Goal: Task Accomplishment & Management: Complete application form

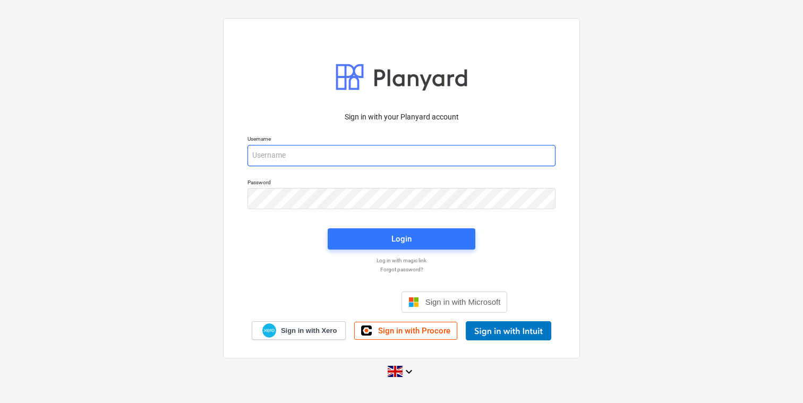
click at [367, 157] on input "email" at bounding box center [401, 155] width 308 height 21
click at [293, 161] on input "email" at bounding box center [401, 155] width 308 height 21
type input "[EMAIL_ADDRESS][DOMAIN_NAME]"
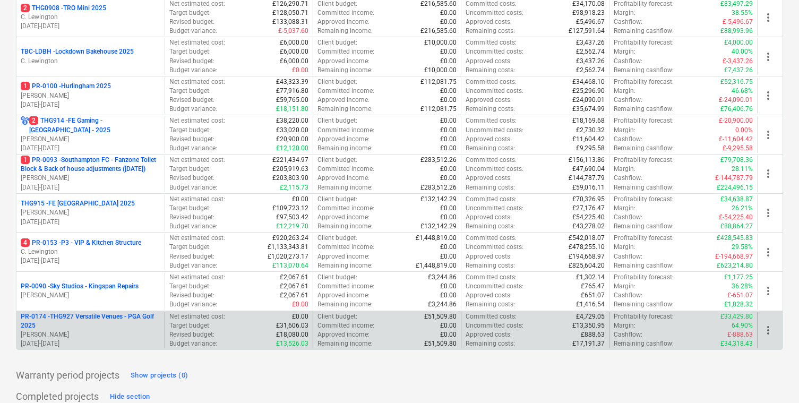
scroll to position [506, 0]
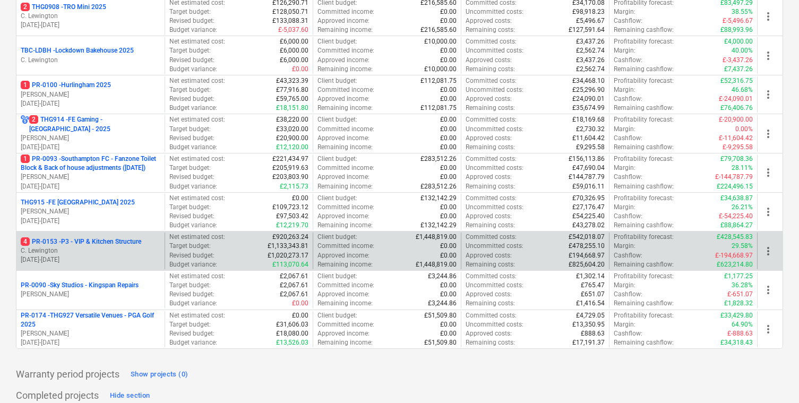
click at [107, 249] on p "C. Lewington" at bounding box center [91, 250] width 140 height 9
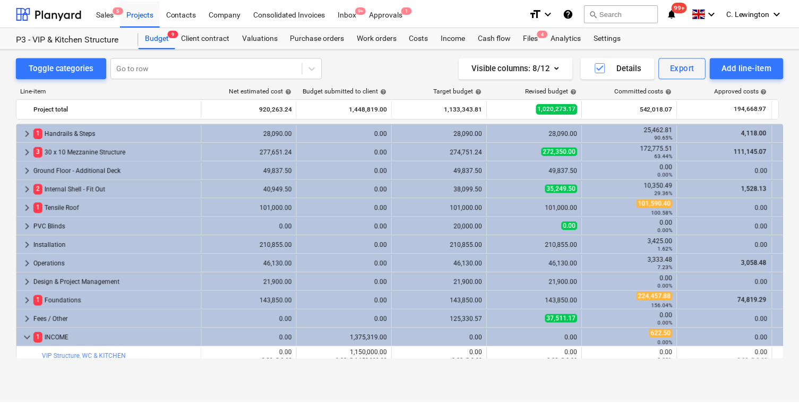
scroll to position [6, 0]
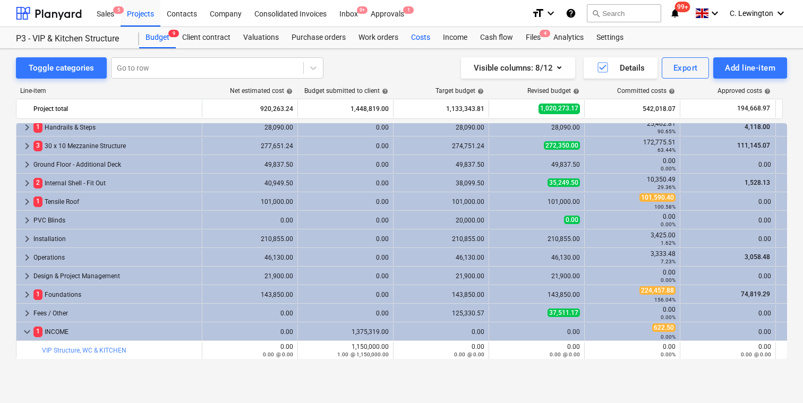
click at [410, 36] on div "Costs" at bounding box center [421, 37] width 32 height 21
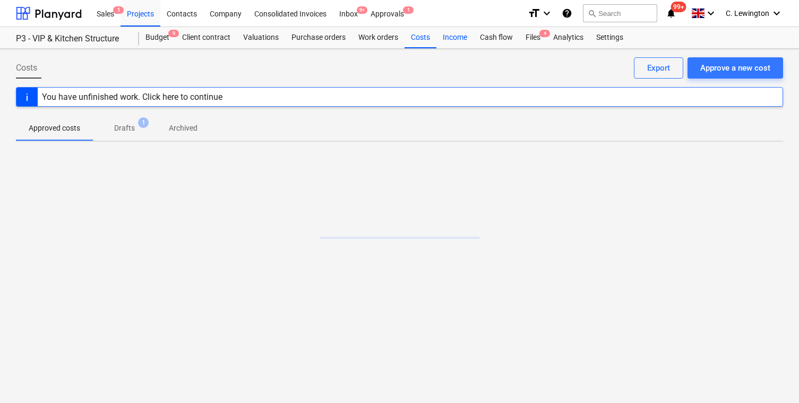
click at [445, 33] on div "Income" at bounding box center [455, 37] width 37 height 21
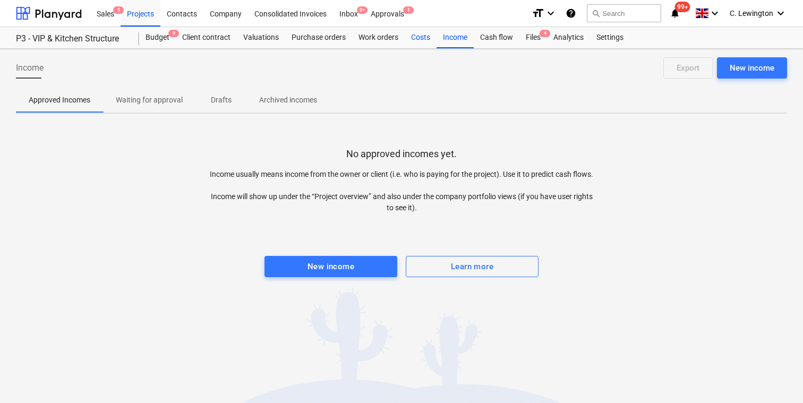
click at [413, 39] on div "Costs" at bounding box center [421, 37] width 32 height 21
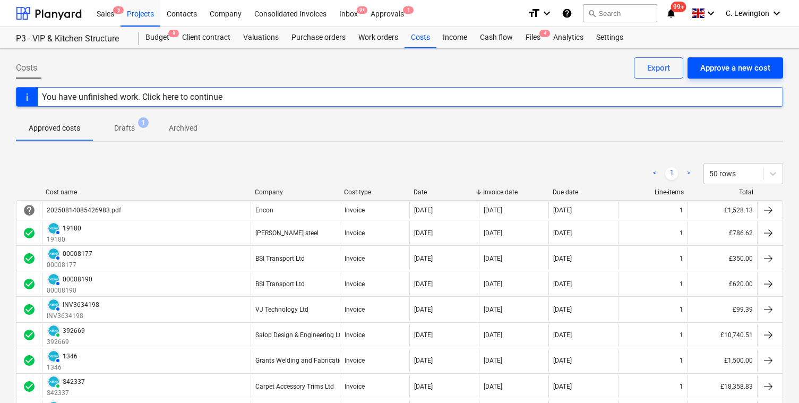
click at [728, 61] on div "Approve a new cost" at bounding box center [735, 68] width 70 height 14
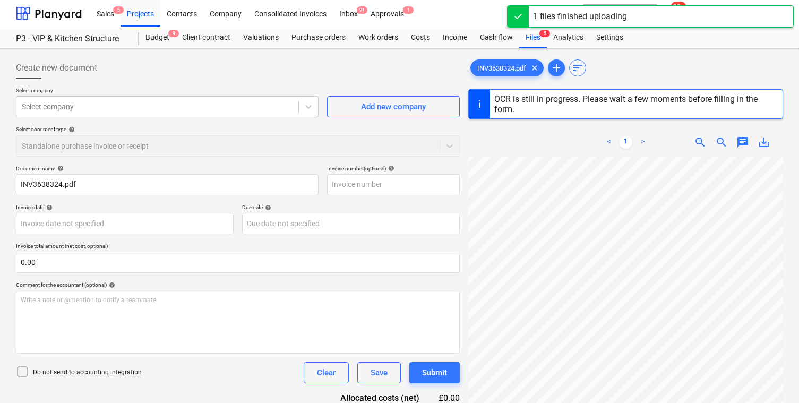
scroll to position [46, 165]
type input "INV3638324"
type input "[DATE]"
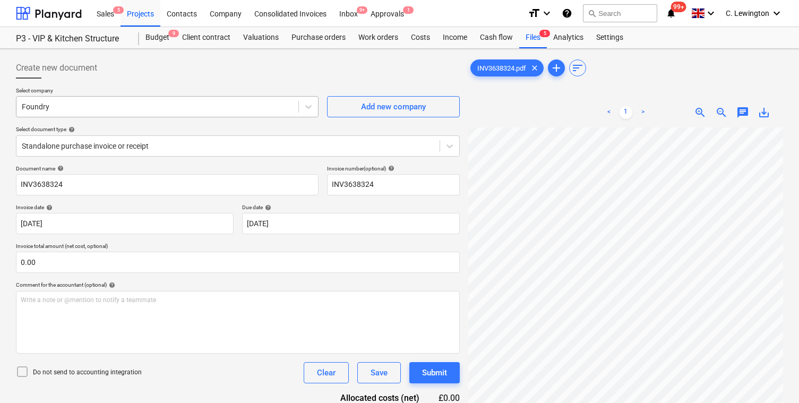
click at [226, 104] on div at bounding box center [157, 106] width 271 height 11
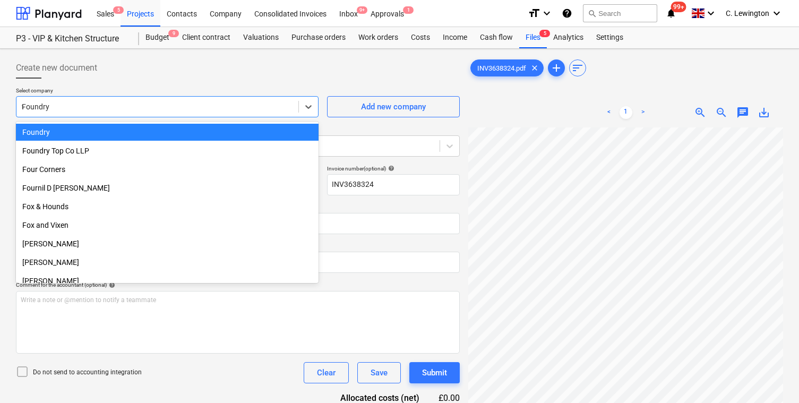
scroll to position [10751, 0]
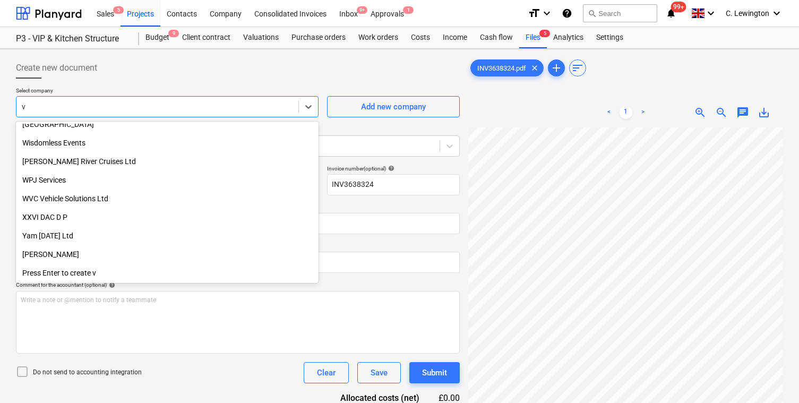
type input "vj"
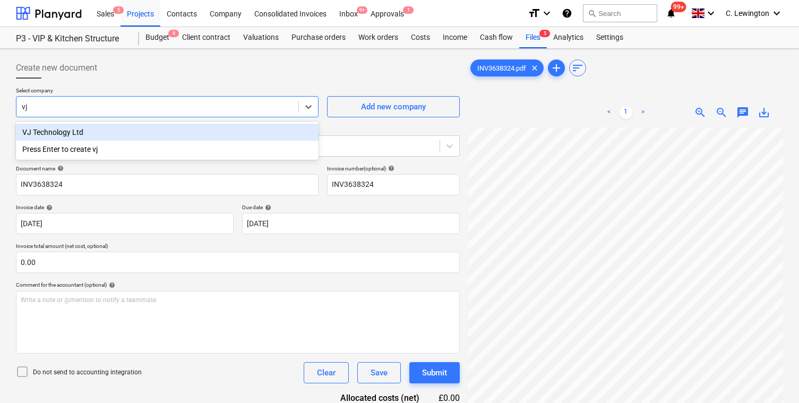
click at [167, 131] on div "VJ Technology Ltd" at bounding box center [167, 132] width 303 height 17
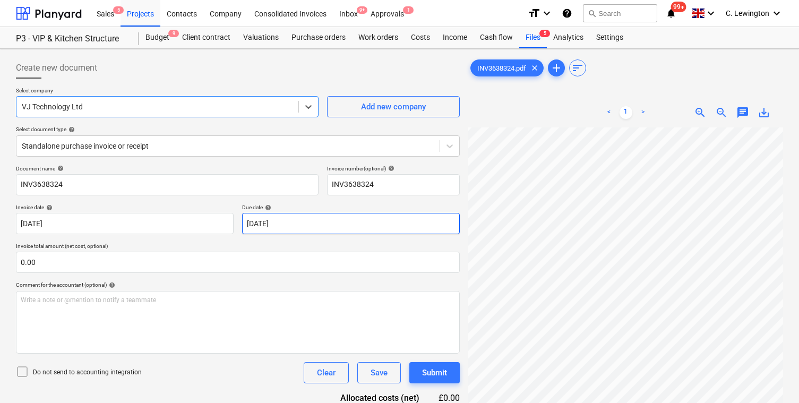
scroll to position [169, 5]
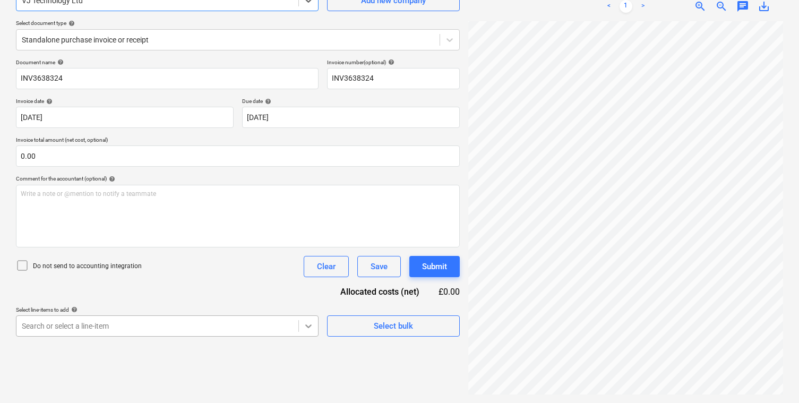
click at [306, 297] on body "Sales 5 Projects Contacts Company Consolidated Invoices Inbox 9+ Approvals 1 fo…" at bounding box center [399, 95] width 799 height 403
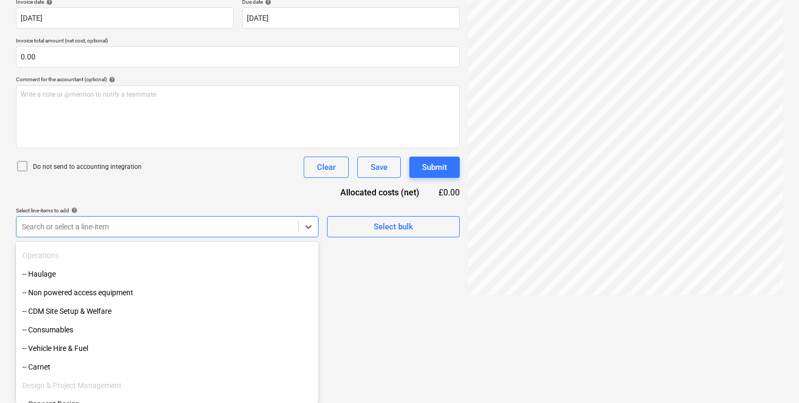
scroll to position [921, 0]
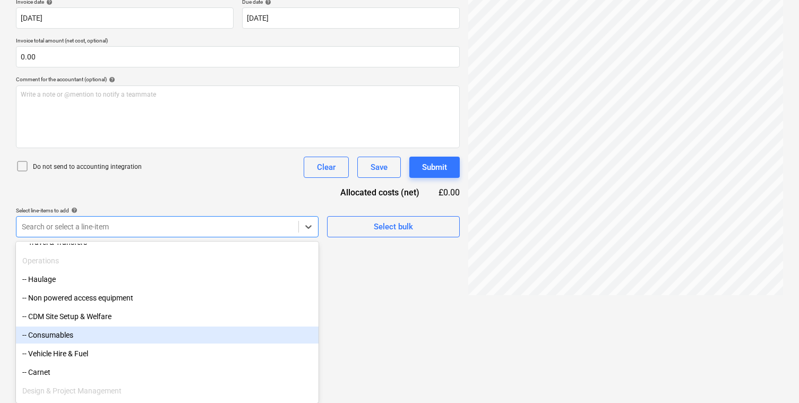
click at [145, 332] on div "-- Consumables" at bounding box center [167, 335] width 303 height 17
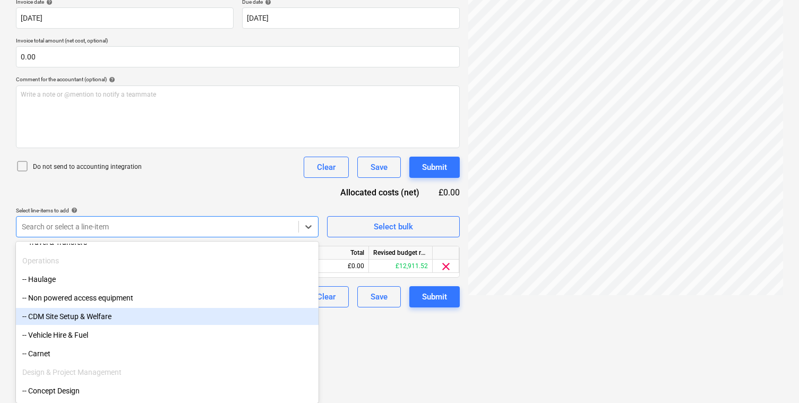
scroll to position [118, 0]
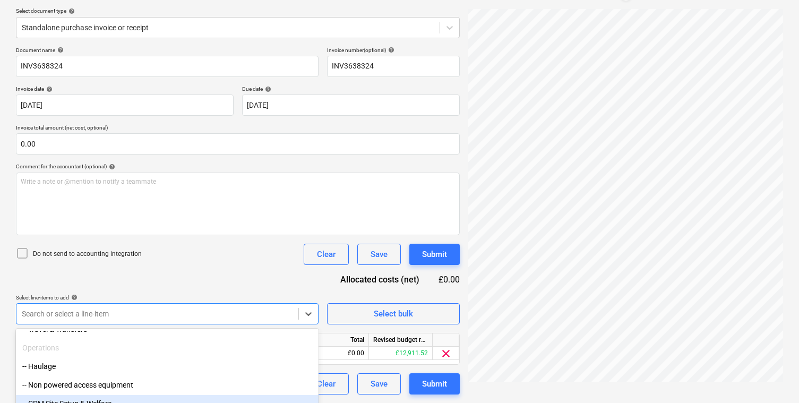
click at [385, 285] on html "Sales 5 Projects Contacts Company Consolidated Invoices Inbox 9+ Approvals 1 fo…" at bounding box center [399, 83] width 799 height 403
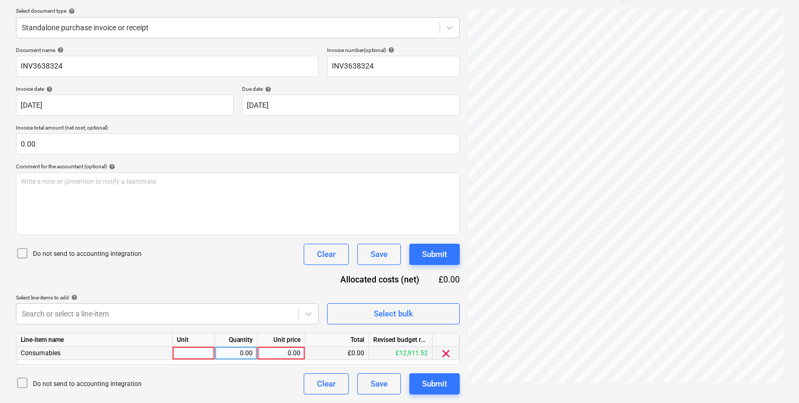
click at [288, 353] on div "0.00" at bounding box center [281, 353] width 39 height 13
type input "81"
click at [241, 280] on div "Document name help INV3638324 Invoice number (optional) help INV3638324 Invoice…" at bounding box center [238, 221] width 444 height 348
click at [418, 381] on button "Submit" at bounding box center [434, 383] width 50 height 21
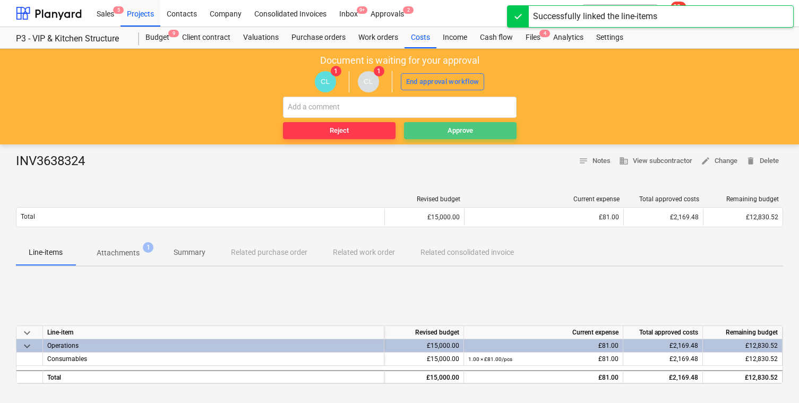
click at [469, 131] on div "Approve" at bounding box center [460, 131] width 25 height 12
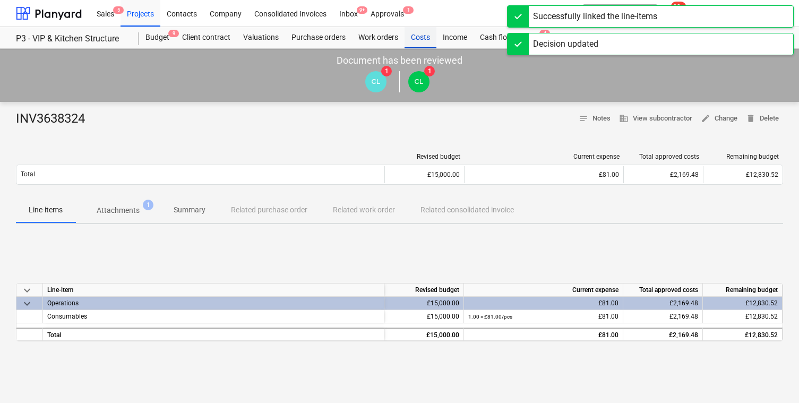
click at [424, 40] on div "Costs" at bounding box center [421, 37] width 32 height 21
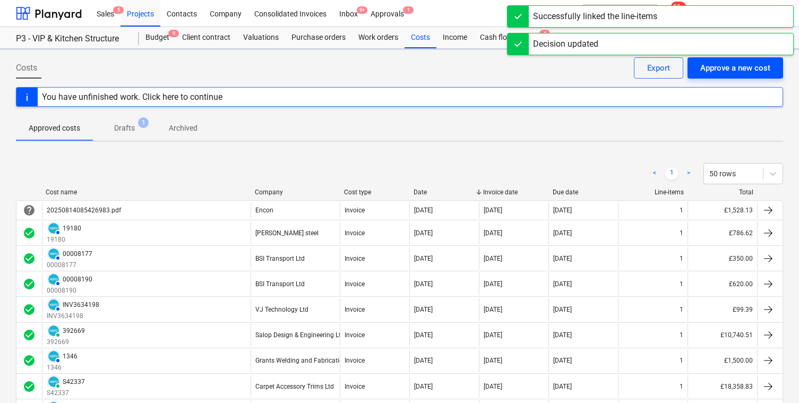
click at [739, 65] on div "Approve a new cost" at bounding box center [735, 68] width 70 height 14
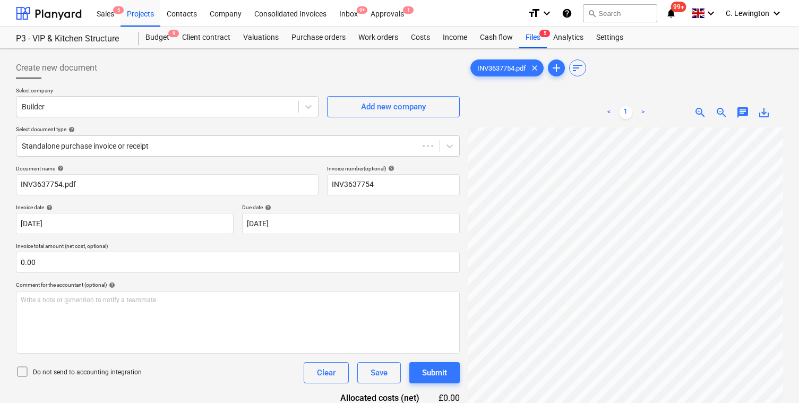
type input "INV3637754"
type input "[DATE]"
click at [216, 113] on div "Builder" at bounding box center [157, 106] width 282 height 15
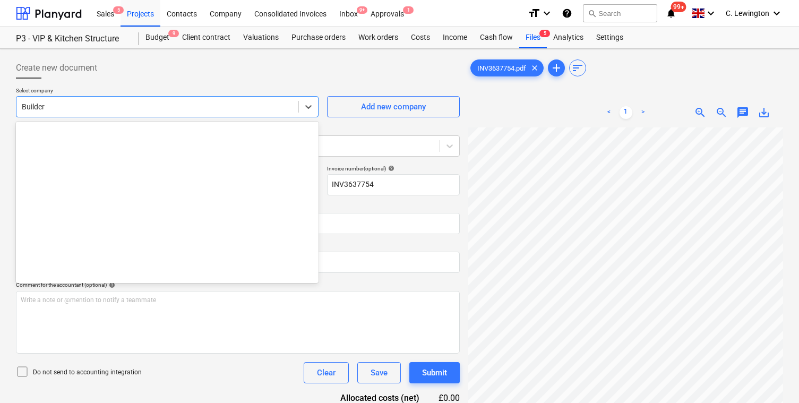
scroll to position [10334, 0]
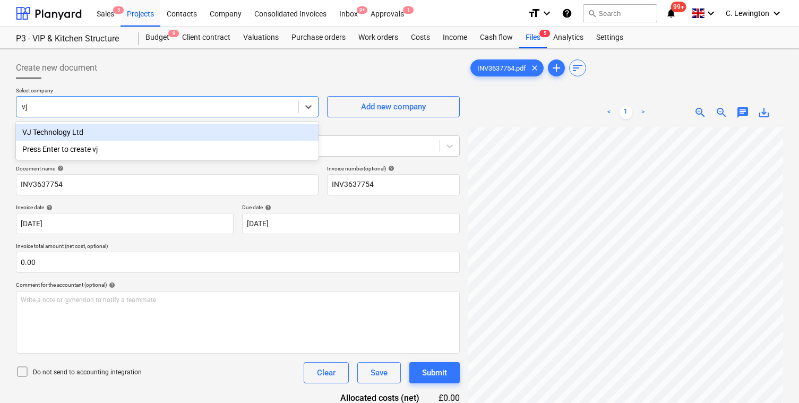
type input "v"
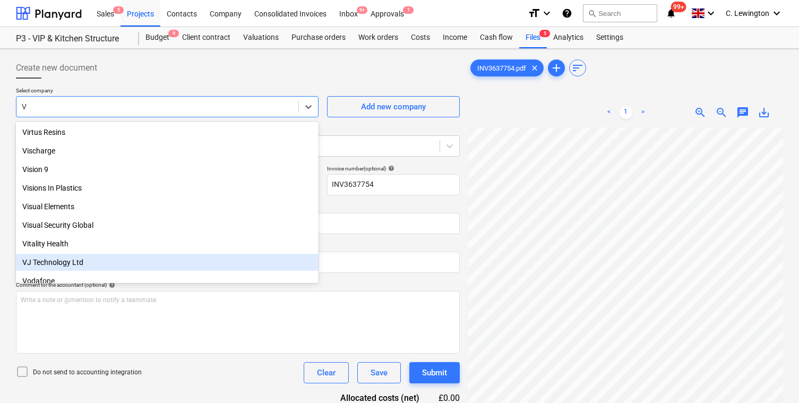
type input "Vj"
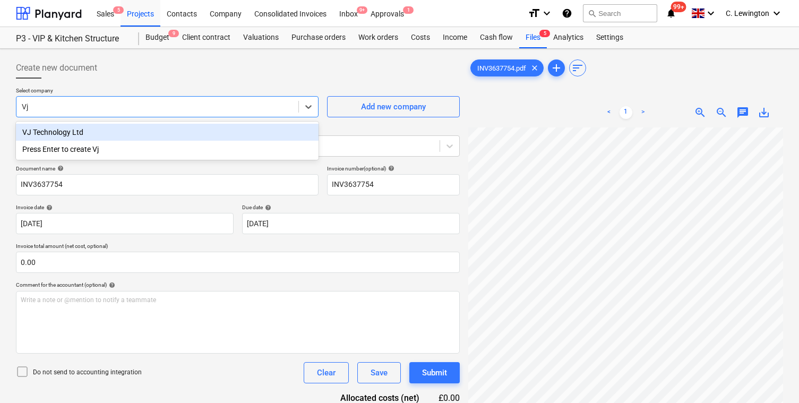
click at [139, 126] on div "VJ Technology Ltd" at bounding box center [167, 132] width 303 height 17
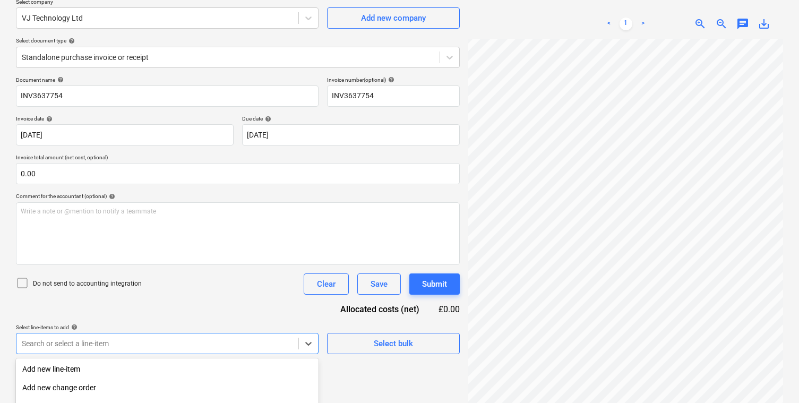
scroll to position [206, 0]
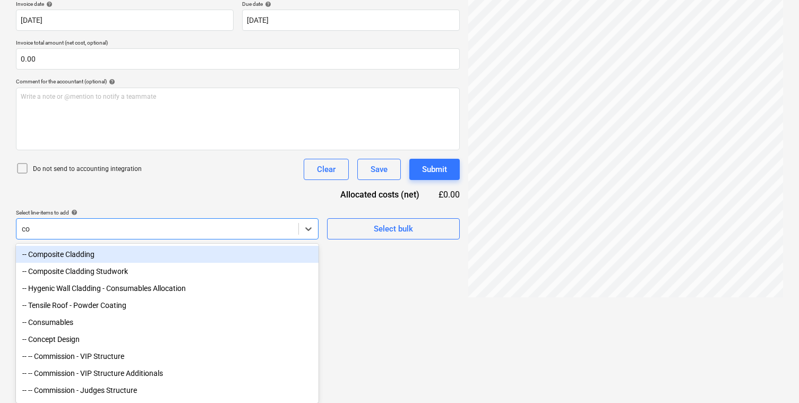
type input "con"
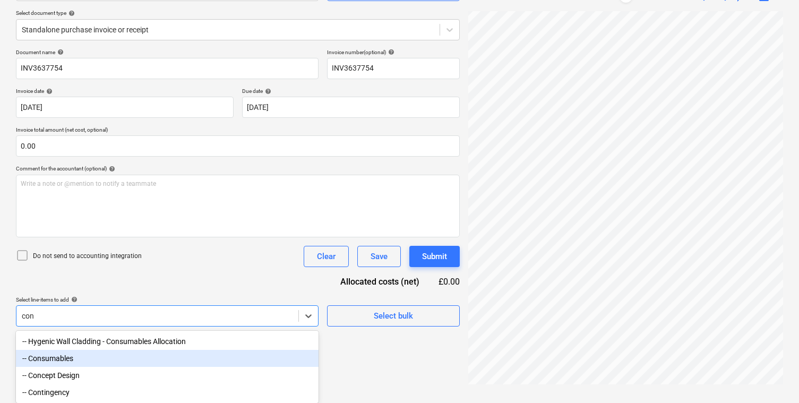
click at [122, 358] on div "-- Consumables" at bounding box center [167, 358] width 303 height 17
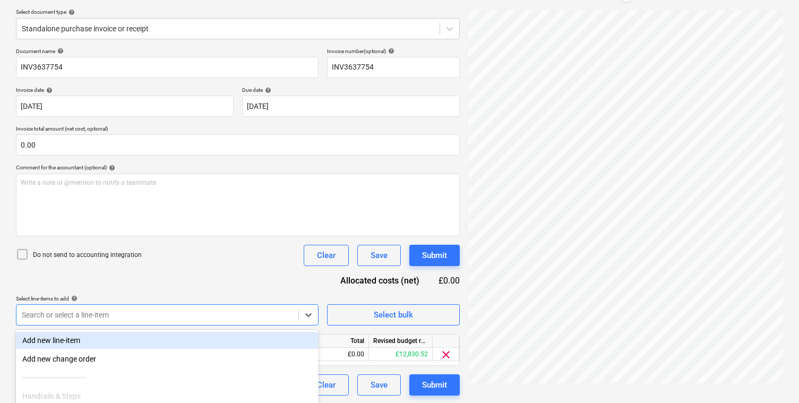
click at [265, 239] on div "Document name help INV3637754 Invoice number (optional) help INV3637754 Invoice…" at bounding box center [238, 222] width 444 height 348
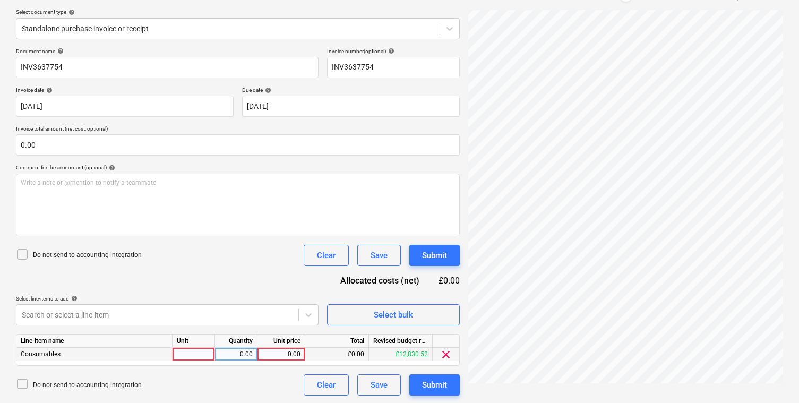
click at [281, 354] on div "0.00" at bounding box center [281, 354] width 39 height 13
type input "548.86"
click at [206, 355] on div at bounding box center [194, 354] width 42 height 13
click at [231, 281] on div "Document name help INV3637754 Invoice number (optional) help INV3637754 Invoice…" at bounding box center [238, 222] width 444 height 348
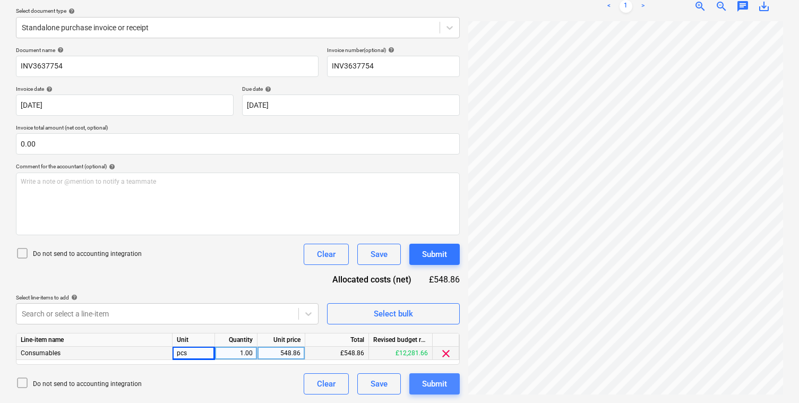
click at [436, 382] on div "Submit" at bounding box center [434, 384] width 25 height 14
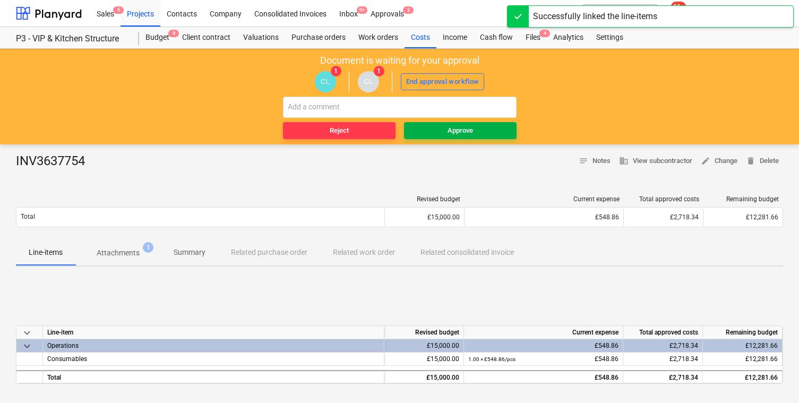
click at [484, 132] on span "Approve" at bounding box center [460, 131] width 104 height 12
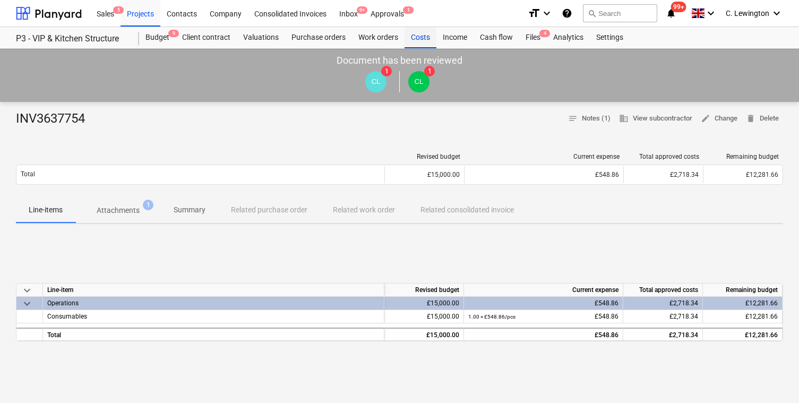
click at [415, 43] on div "Costs" at bounding box center [421, 37] width 32 height 21
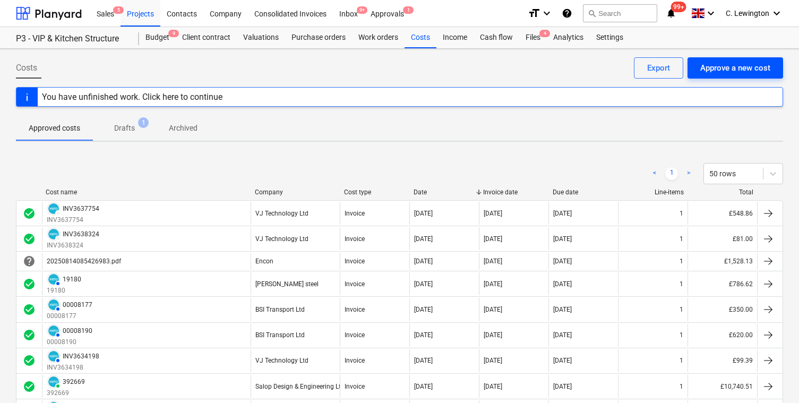
click at [714, 70] on div "Approve a new cost" at bounding box center [735, 68] width 70 height 14
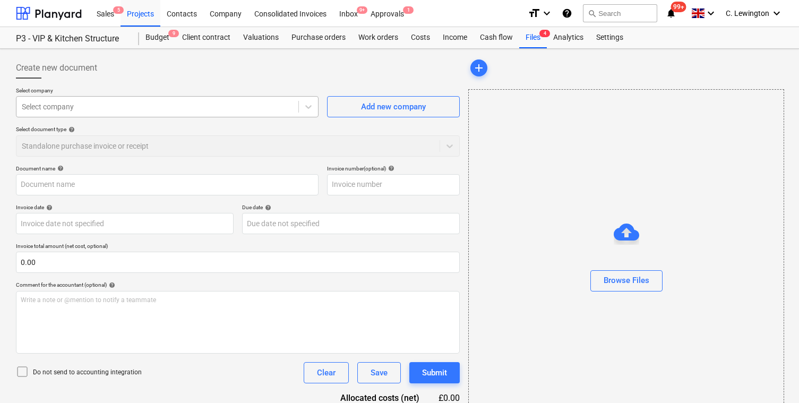
type input "Invoice 15550.pdf"
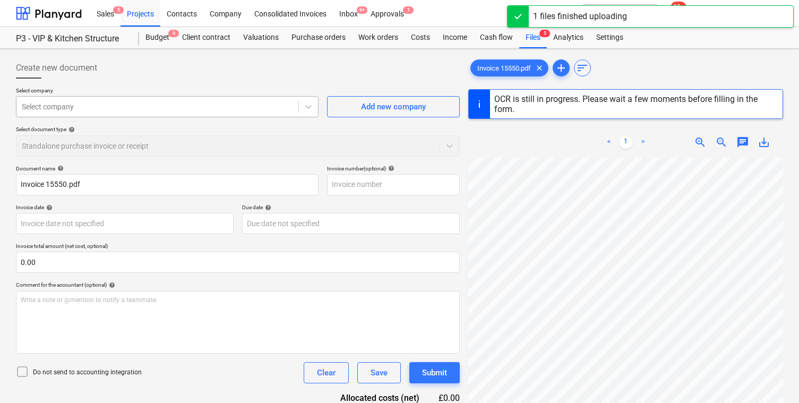
click at [230, 108] on div at bounding box center [157, 106] width 271 height 11
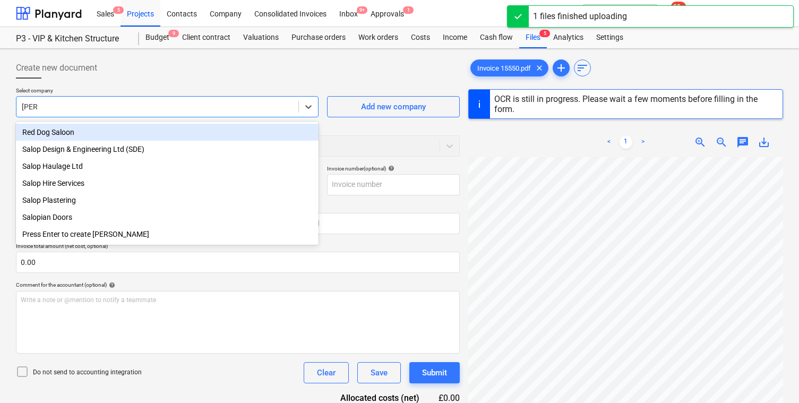
type input "salop"
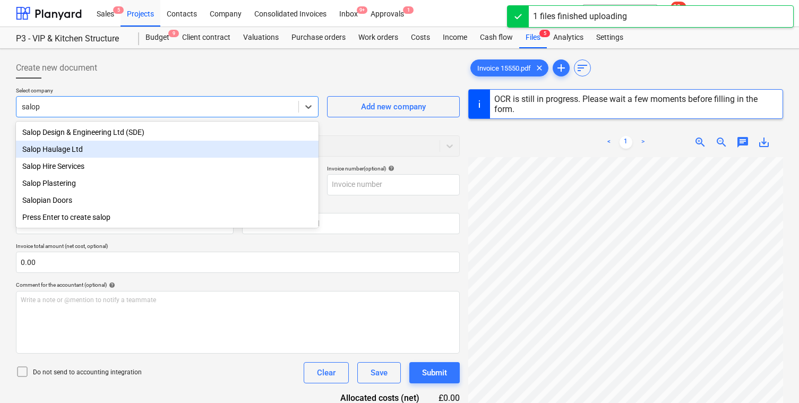
click at [230, 142] on div "Salop Haulage Ltd" at bounding box center [167, 149] width 303 height 17
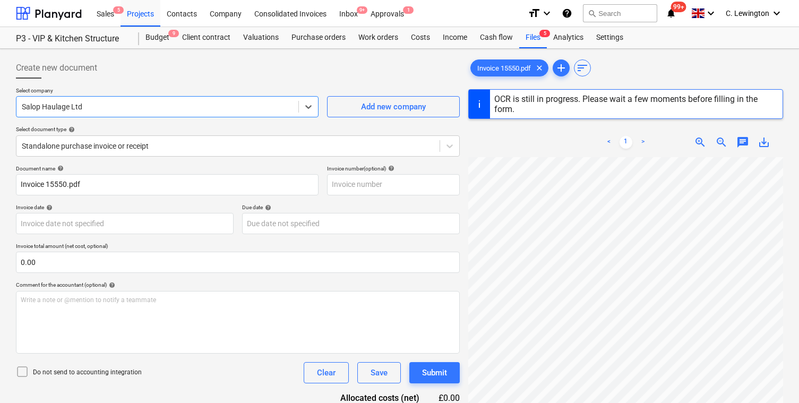
click at [226, 87] on div at bounding box center [238, 83] width 444 height 8
type input "15550"
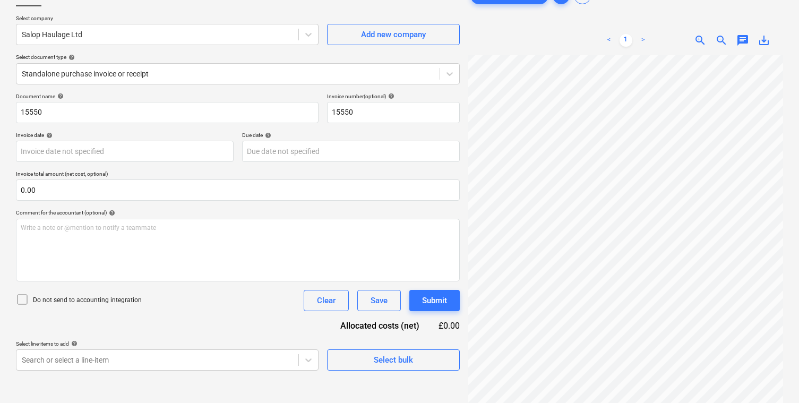
scroll to position [76, 0]
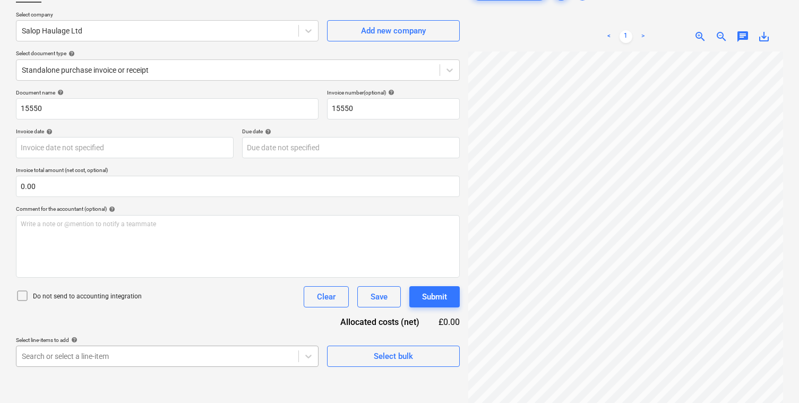
click at [218, 327] on body "Sales 5 Projects Contacts Company Consolidated Invoices Inbox 9+ Approvals 1 fo…" at bounding box center [399, 125] width 799 height 403
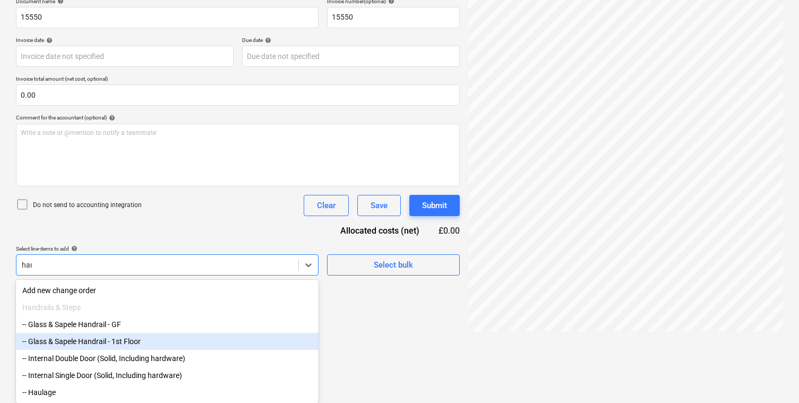
scroll to position [106, 0]
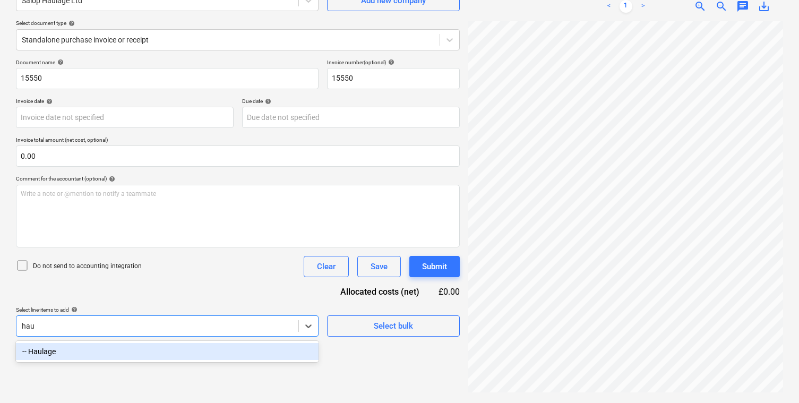
type input "haul"
click at [181, 349] on div "-- Haulage" at bounding box center [167, 351] width 303 height 17
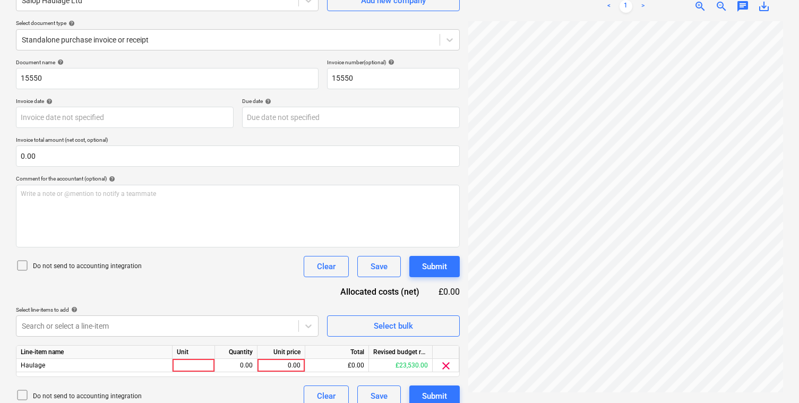
click at [258, 276] on div "Do not send to accounting integration Clear Save Submit" at bounding box center [238, 266] width 444 height 21
click at [279, 361] on div "0.00" at bounding box center [281, 365] width 39 height 13
type input "450"
click at [241, 293] on div "Document name help 15550 Invoice number (optional) help 15550 Invoice date help…" at bounding box center [238, 233] width 444 height 348
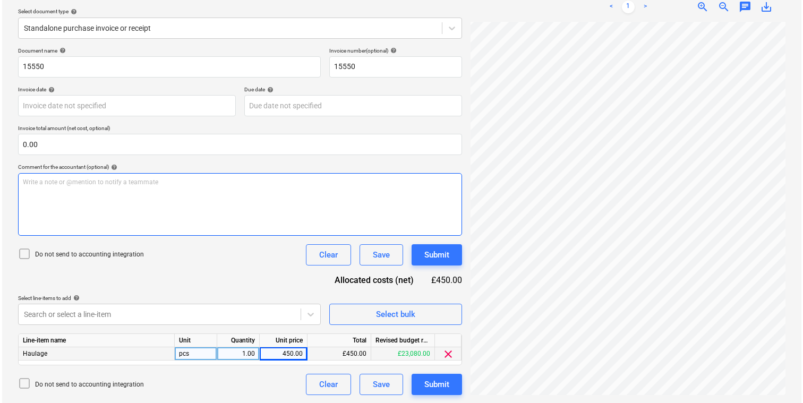
scroll to position [0, 146]
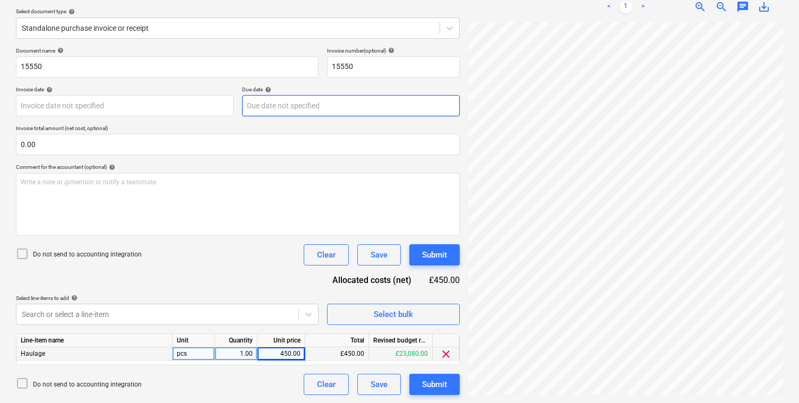
click at [293, 102] on body "Sales 5 Projects Contacts Company Consolidated Invoices Inbox 9+ Approvals 1 fo…" at bounding box center [399, 83] width 799 height 403
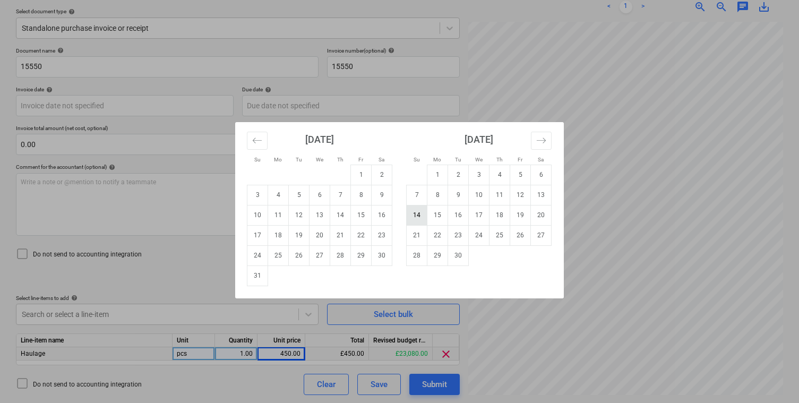
click at [417, 216] on td "14" at bounding box center [417, 215] width 21 height 20
type input "[DATE]"
click at [190, 109] on body "Sales 5 Projects Contacts Company Consolidated Invoices Inbox 9+ Approvals 1 fo…" at bounding box center [399, 83] width 799 height 403
click at [364, 235] on td "22" at bounding box center [361, 235] width 21 height 20
type input "[DATE]"
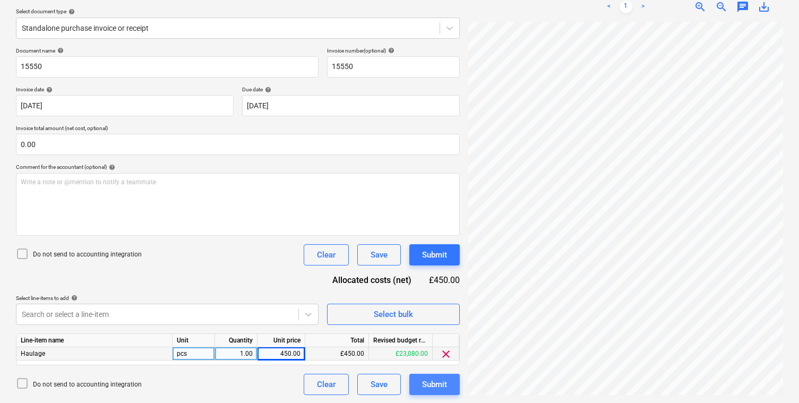
click at [438, 384] on div "Submit" at bounding box center [434, 385] width 25 height 14
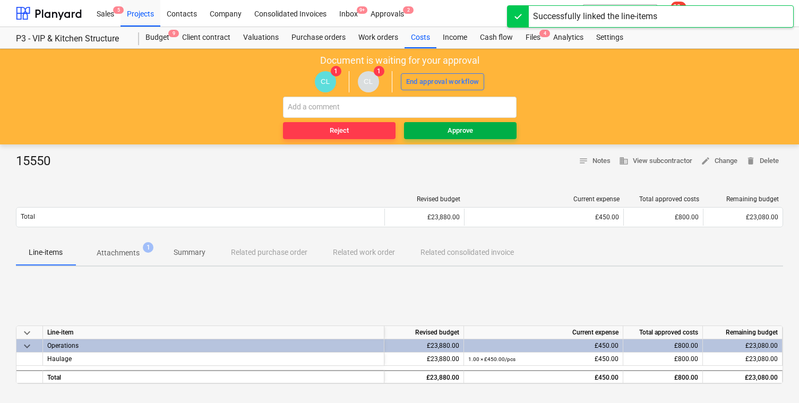
click at [492, 125] on span "Approve" at bounding box center [460, 131] width 104 height 12
